Goal: Information Seeking & Learning: Learn about a topic

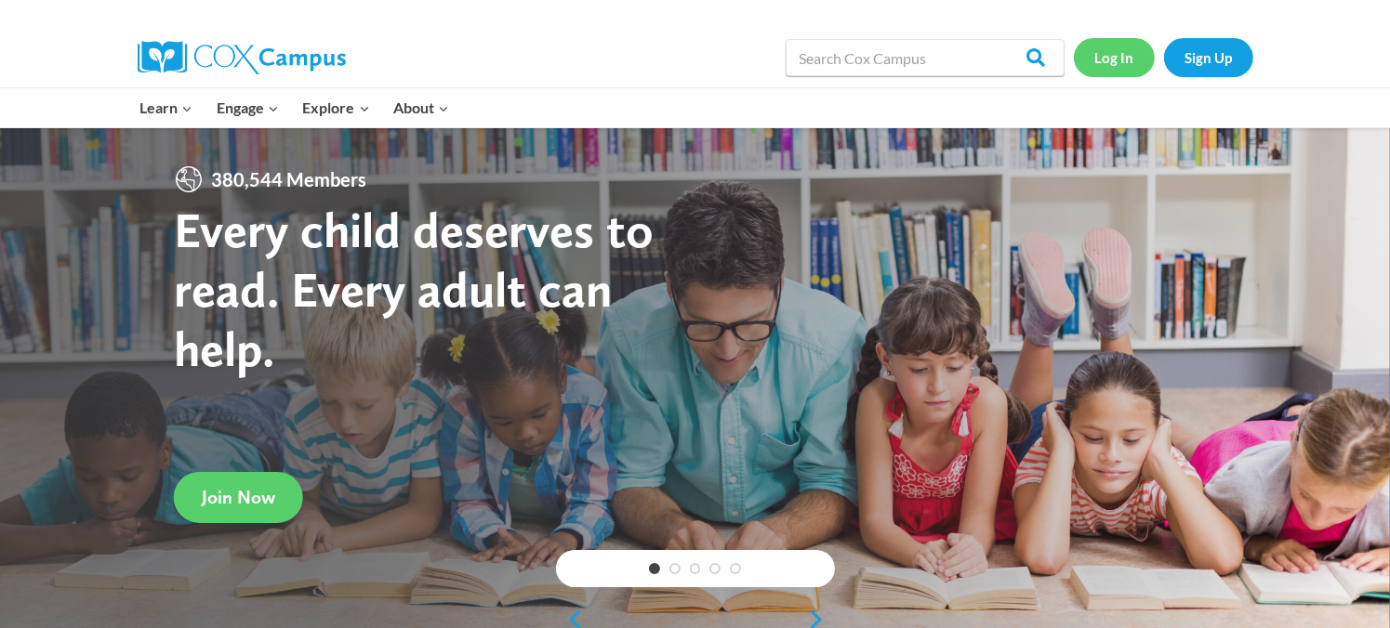
click at [1109, 55] on link "Log In" at bounding box center [1114, 57] width 81 height 38
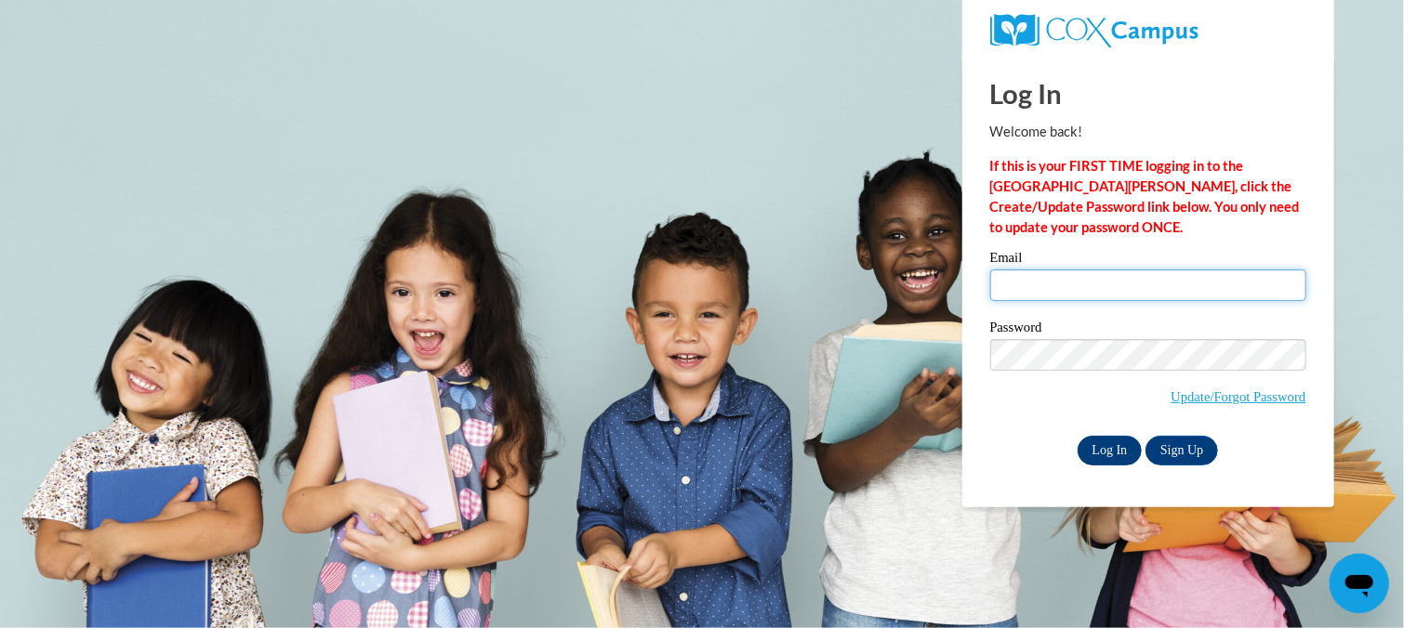
type input "[EMAIL_ADDRESS][DOMAIN_NAME]"
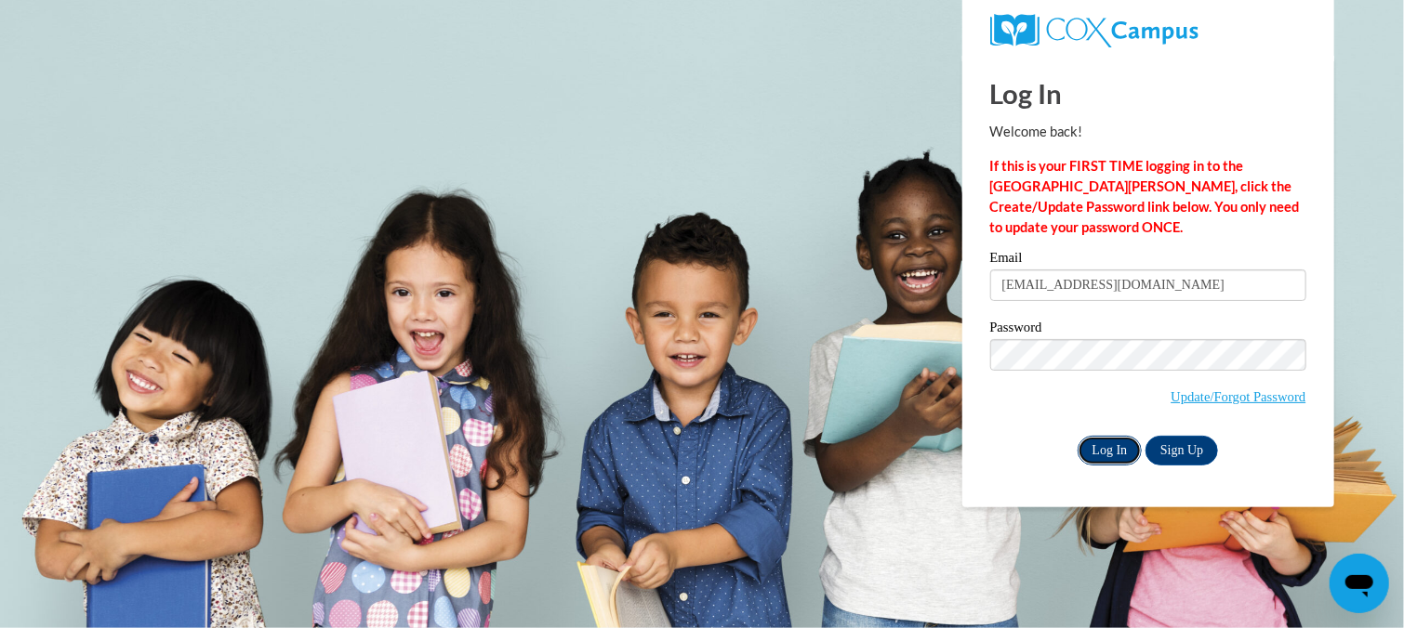
click at [1105, 455] on input "Log In" at bounding box center [1109, 451] width 65 height 30
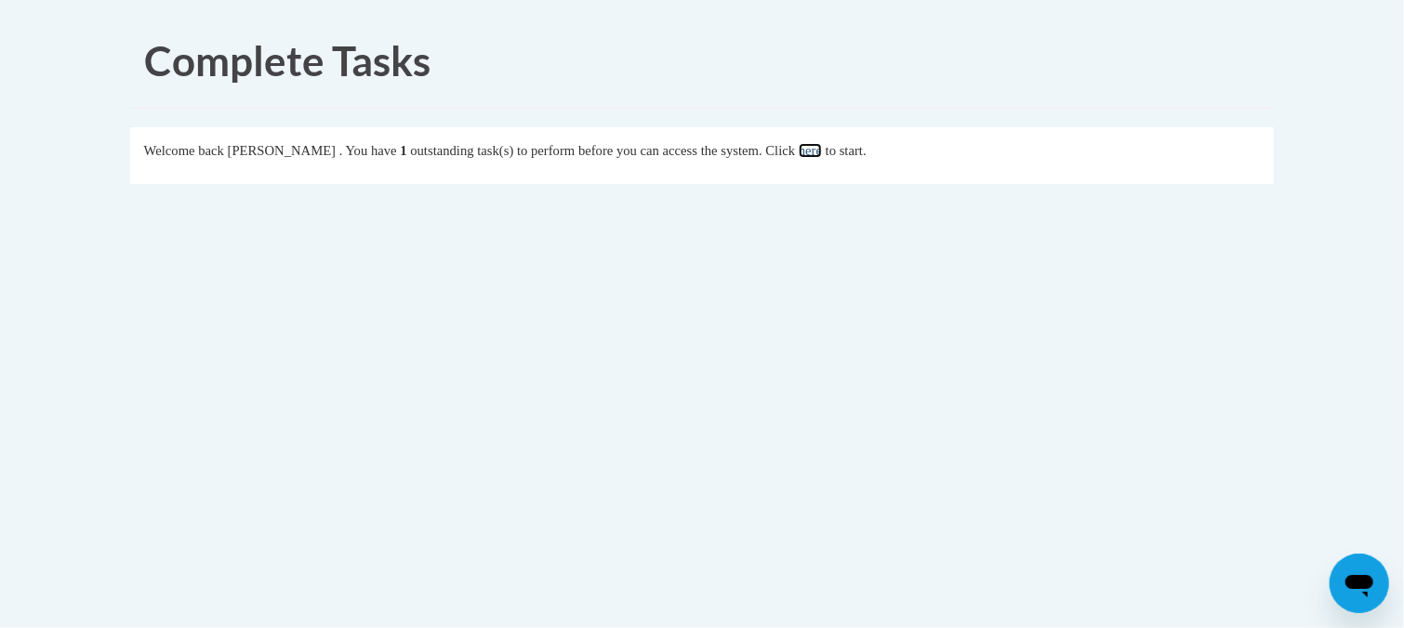
click at [822, 150] on link "here" at bounding box center [809, 150] width 23 height 15
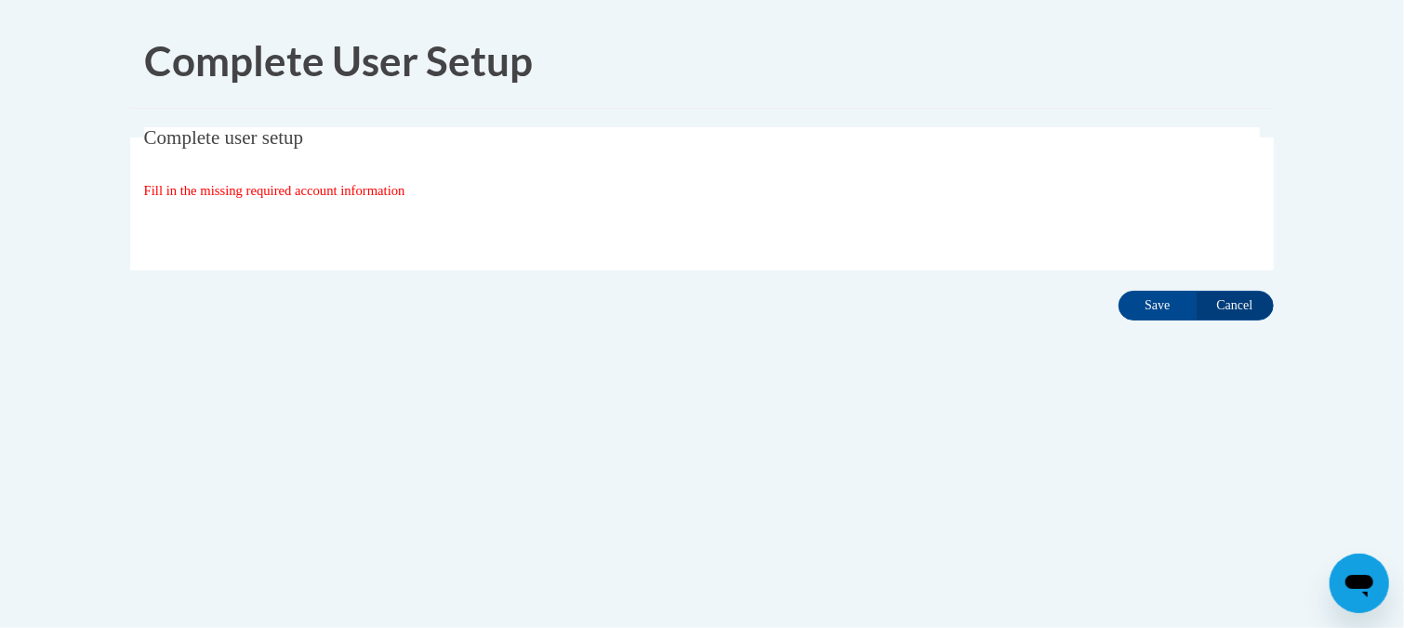
click at [386, 186] on span "Fill in the missing required account information" at bounding box center [274, 190] width 261 height 15
click at [1158, 301] on input "Save" at bounding box center [1157, 306] width 78 height 30
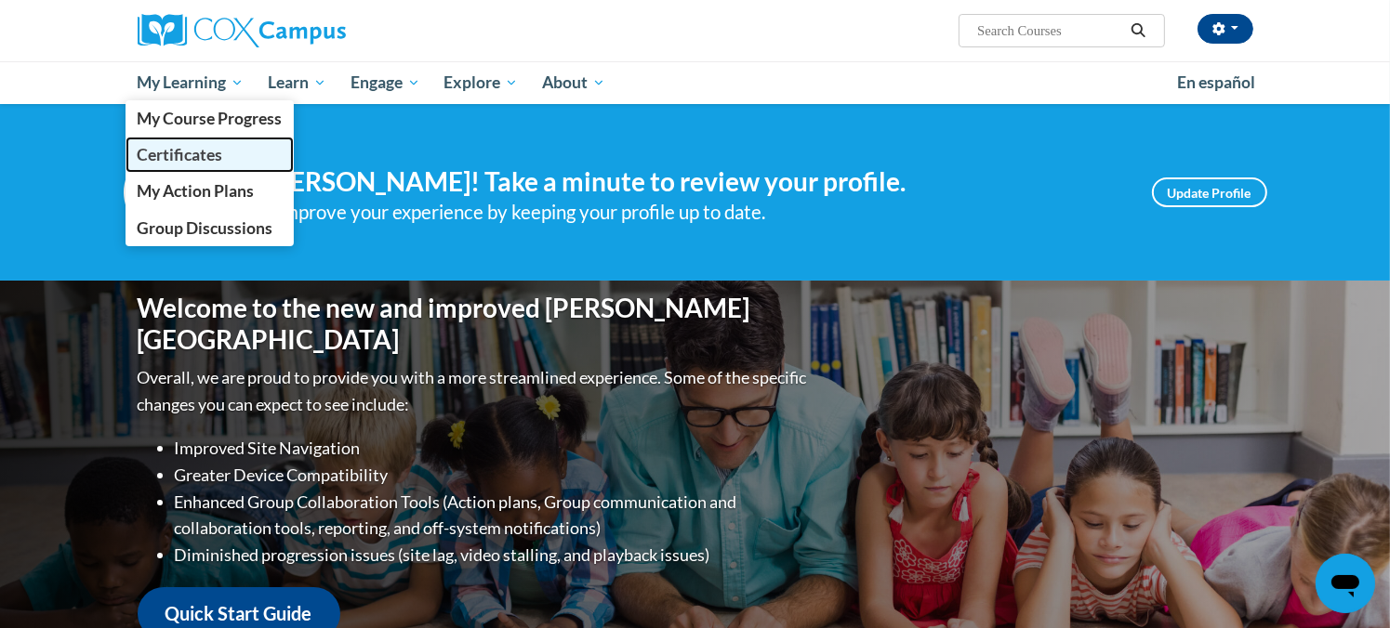
click at [190, 159] on span "Certificates" at bounding box center [180, 155] width 86 height 20
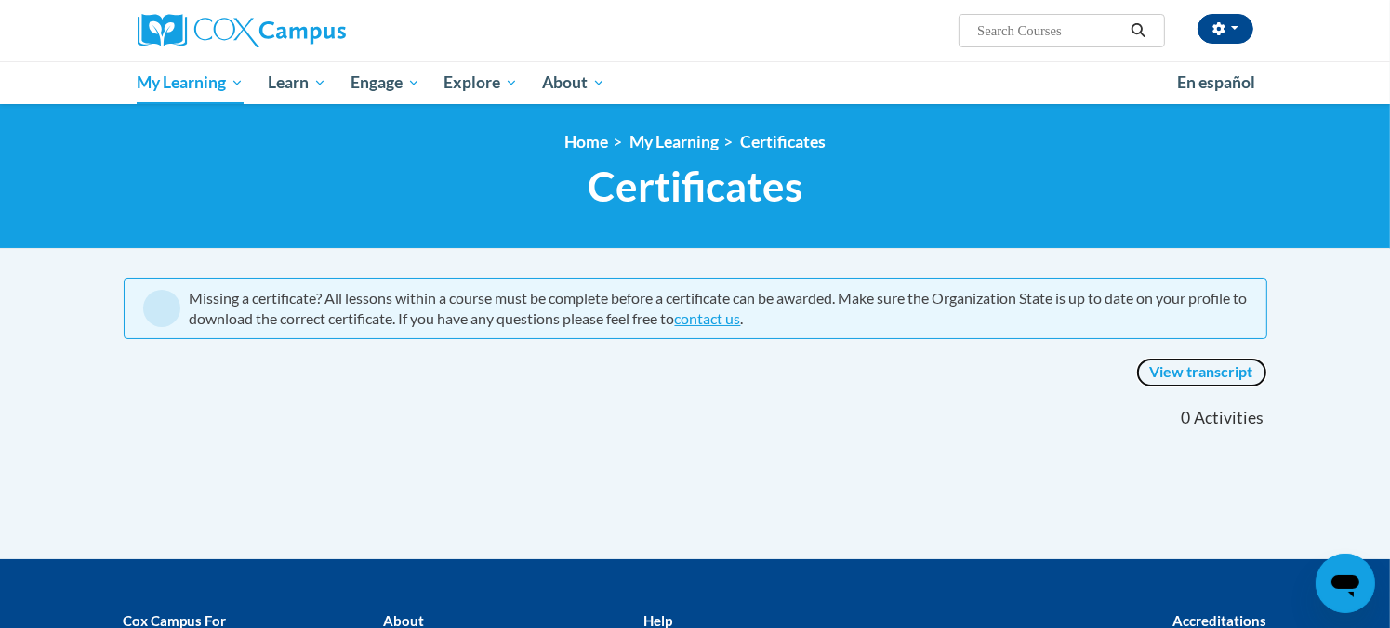
click at [1207, 378] on link "View transcript" at bounding box center [1201, 373] width 131 height 30
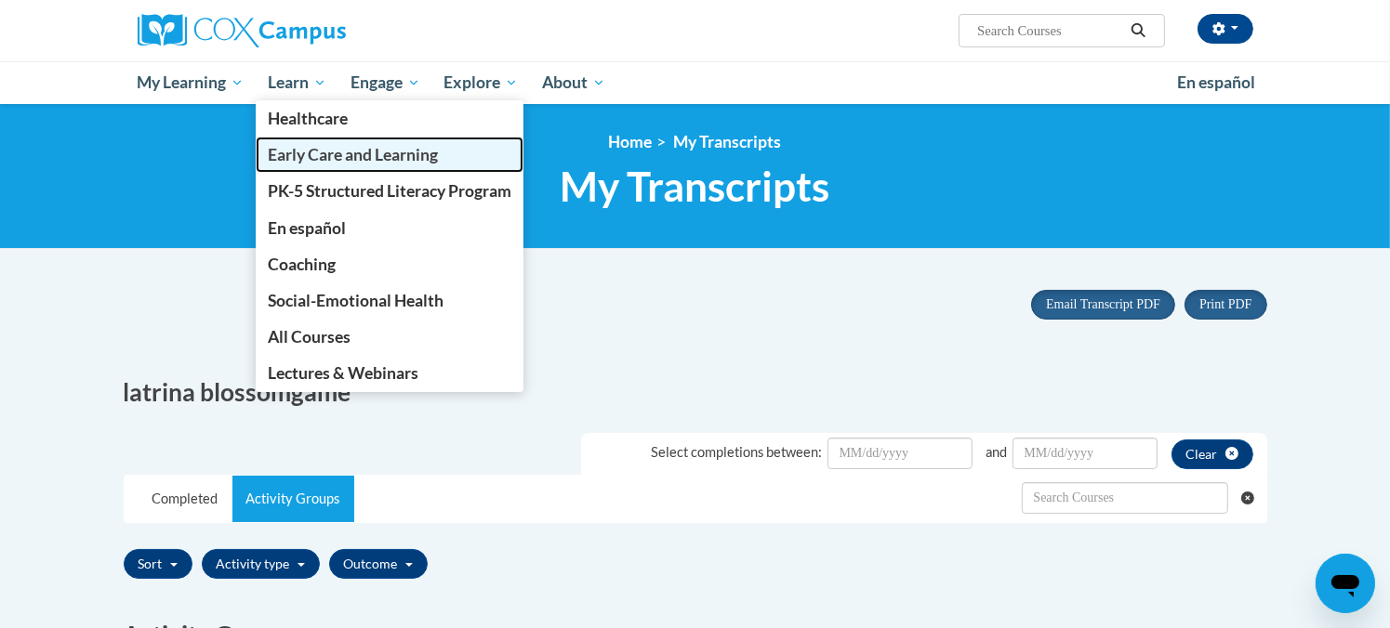
click at [323, 148] on span "Early Care and Learning" at bounding box center [353, 155] width 170 height 20
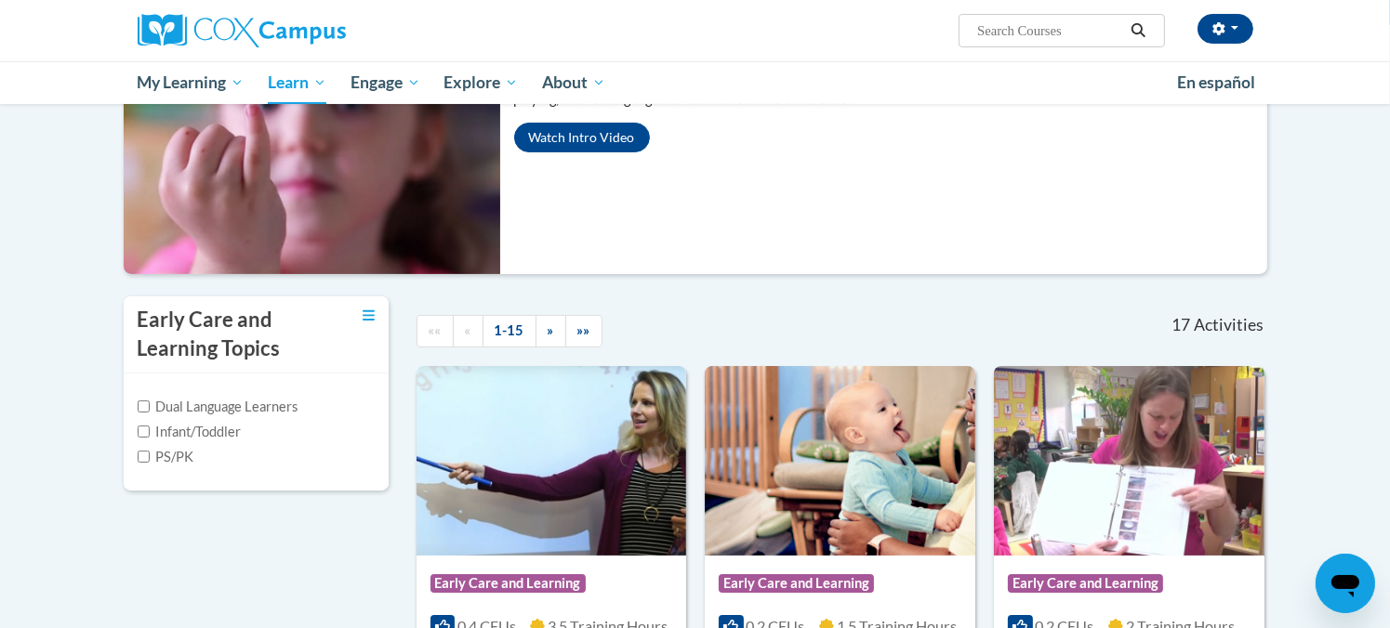
scroll to position [260, 0]
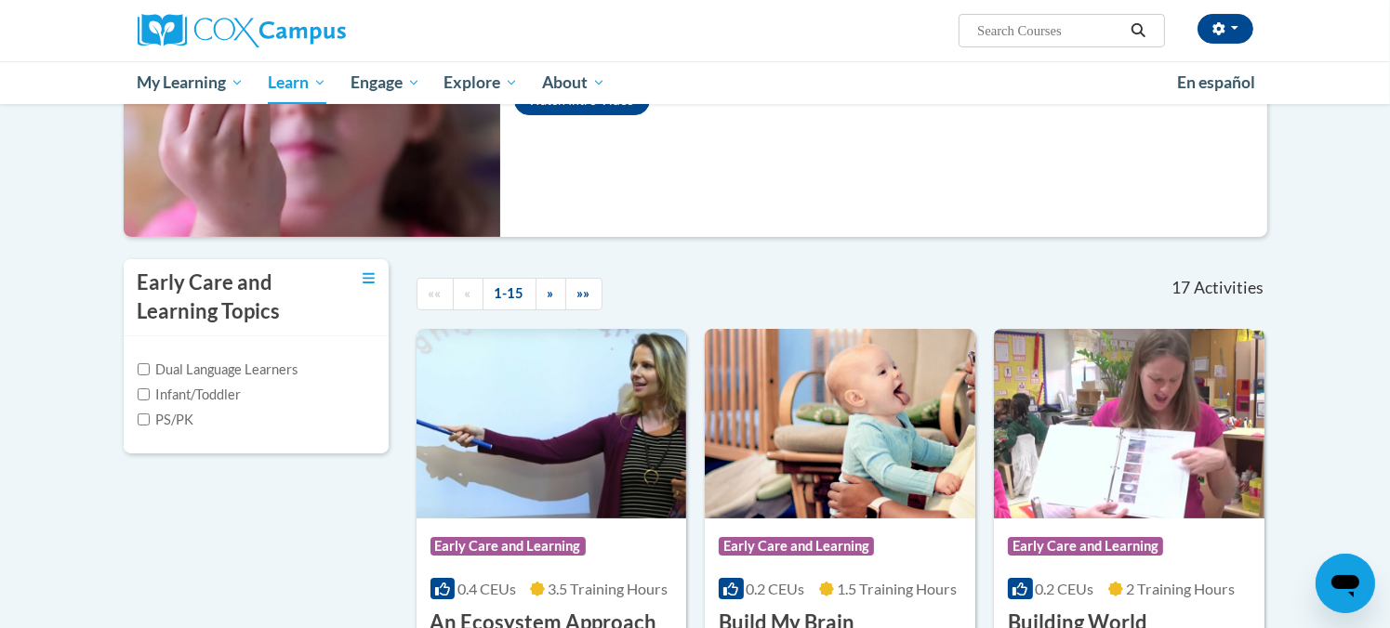
click at [149, 393] on label "Infant/Toddler" at bounding box center [190, 395] width 104 height 20
click at [149, 393] on input "Infant/Toddler" at bounding box center [144, 395] width 12 height 12
checkbox input "true"
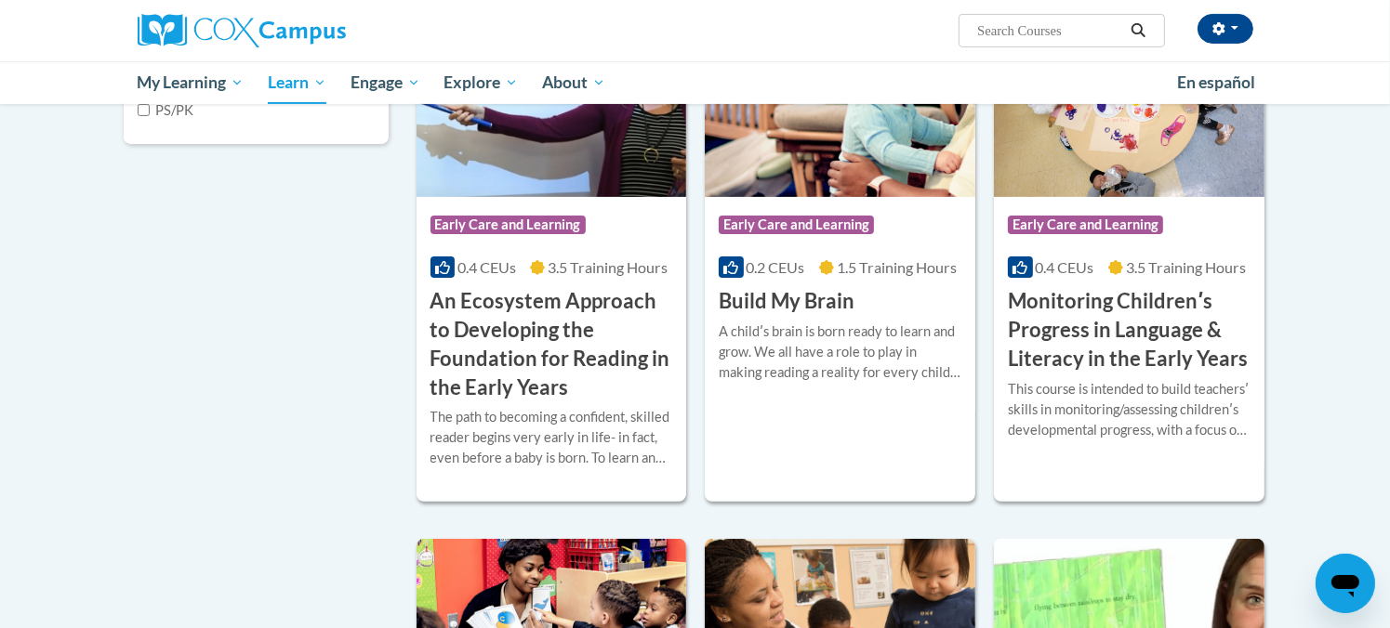
scroll to position [533, 0]
